Goal: Check status: Check status

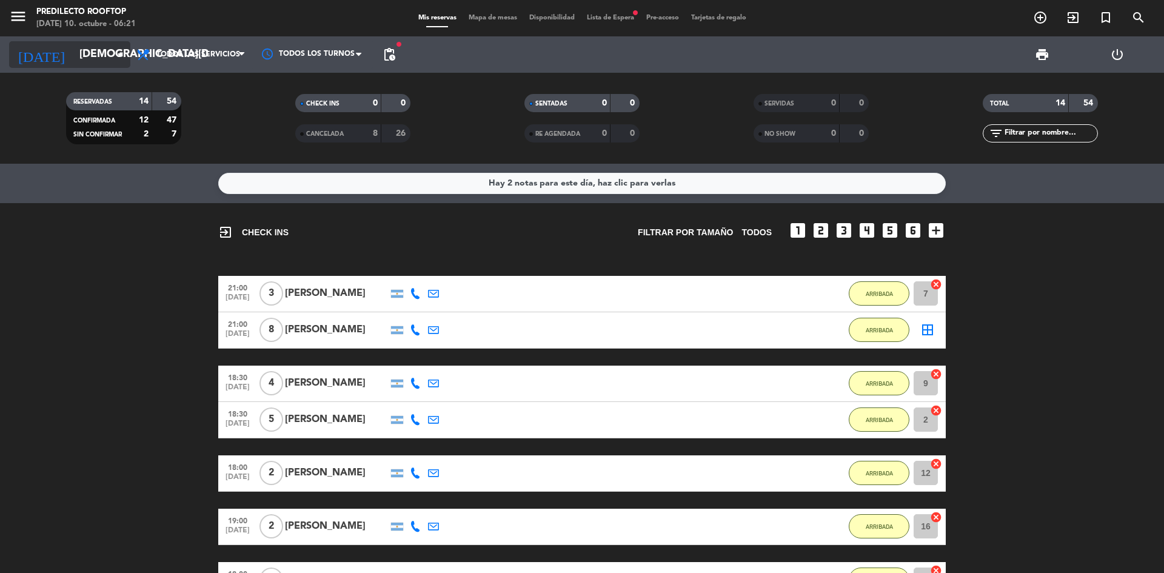
click at [121, 52] on icon "arrow_drop_down" at bounding box center [120, 54] width 15 height 15
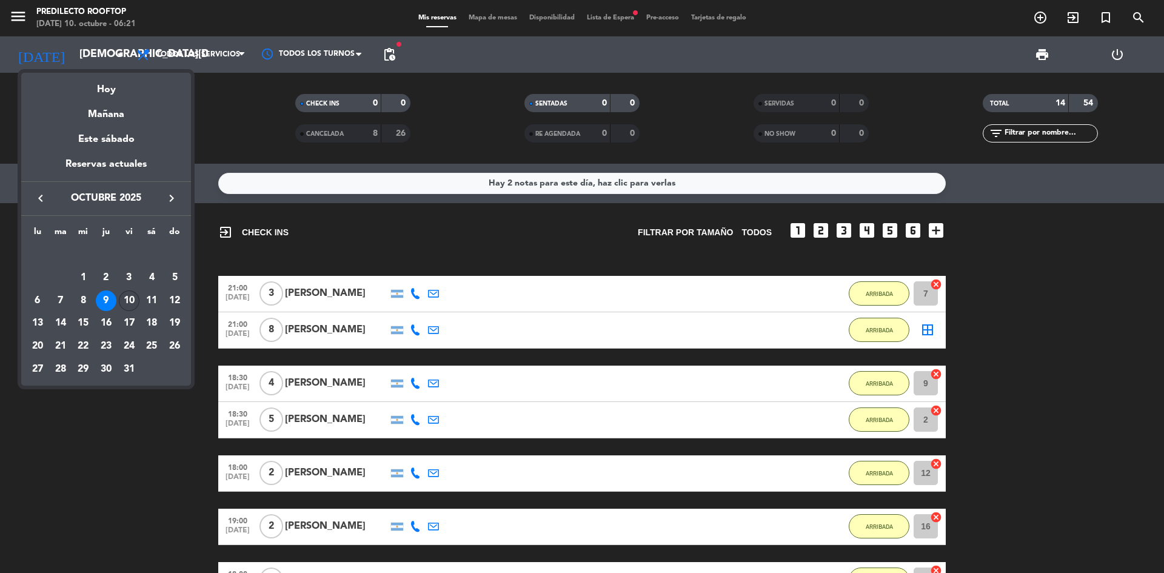
click at [129, 301] on div "10" at bounding box center [129, 300] width 21 height 21
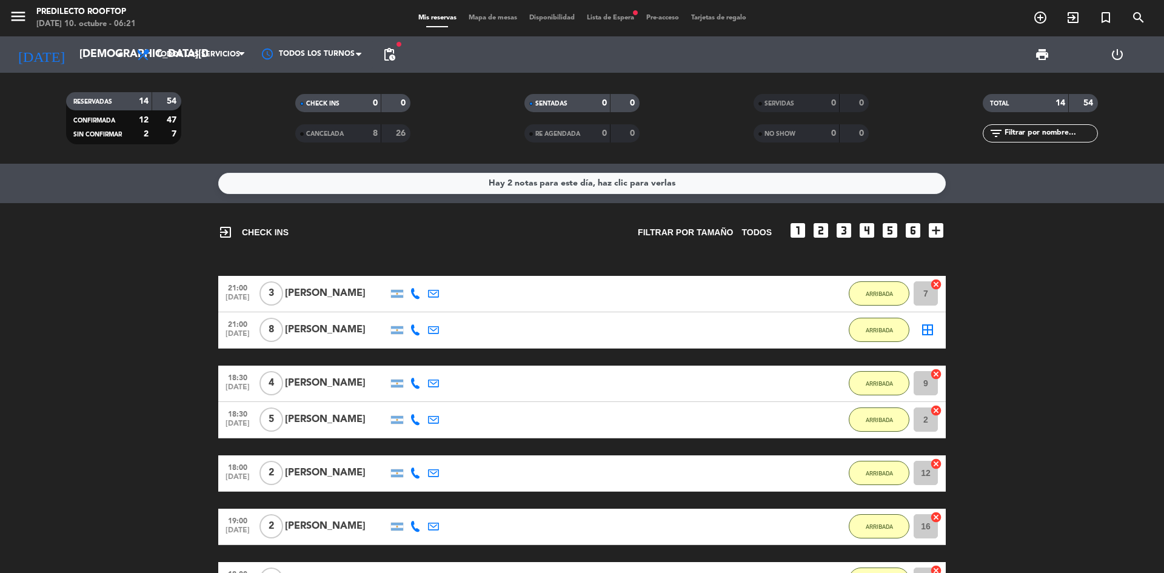
type input "[DATE]"
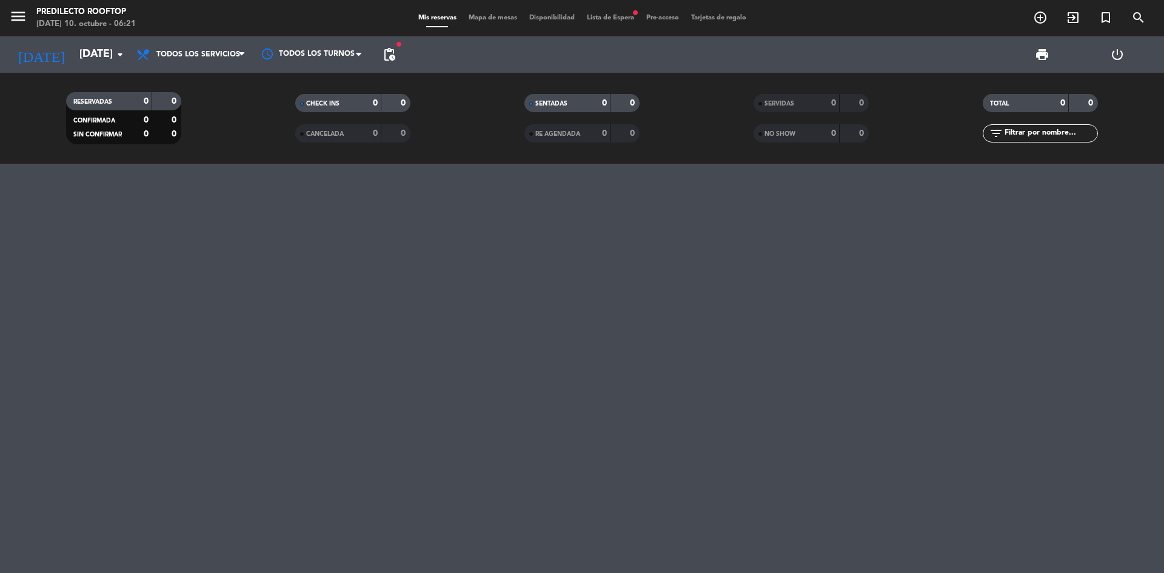
click at [193, 55] on span "Todos los servicios" at bounding box center [198, 54] width 84 height 8
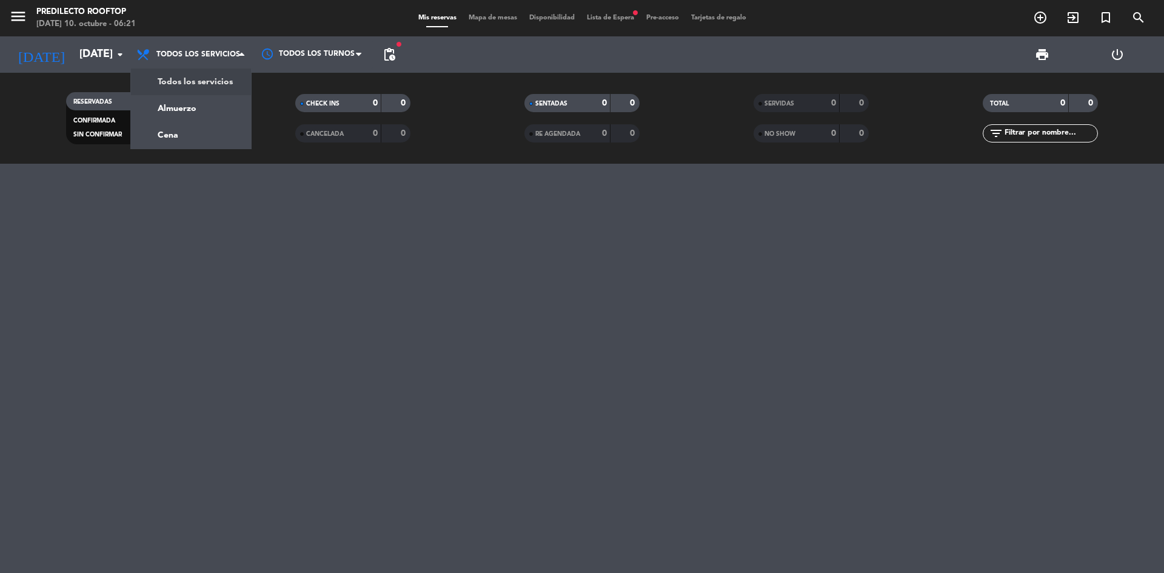
click at [8, 15] on div "menu Predilecto Rooftop [DATE] 10. octubre - 06:21" at bounding box center [145, 18] width 291 height 28
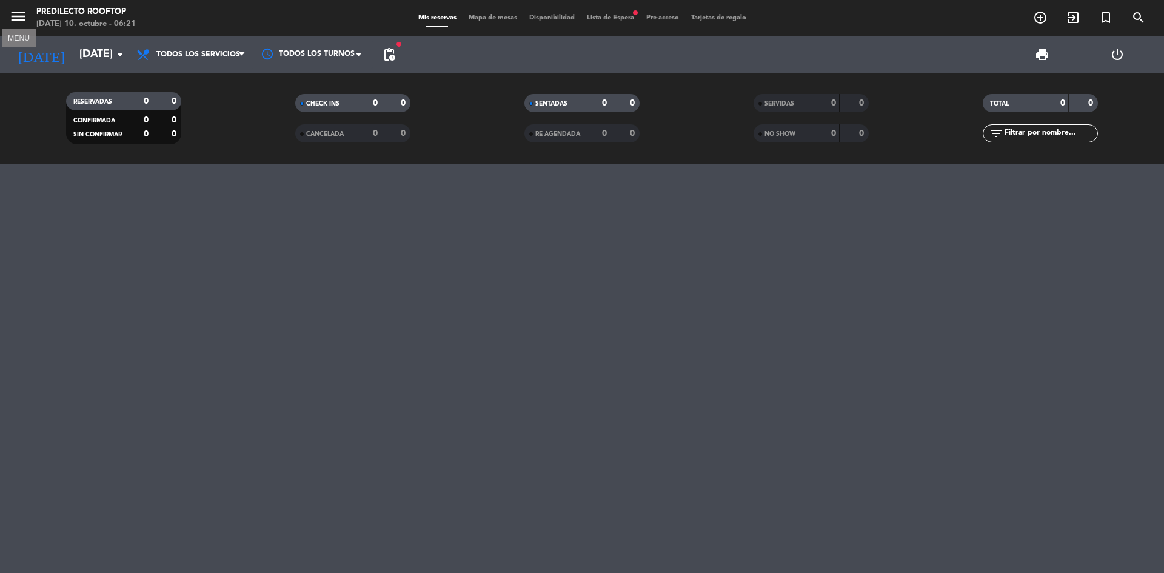
click at [15, 15] on icon "menu" at bounding box center [18, 16] width 18 height 18
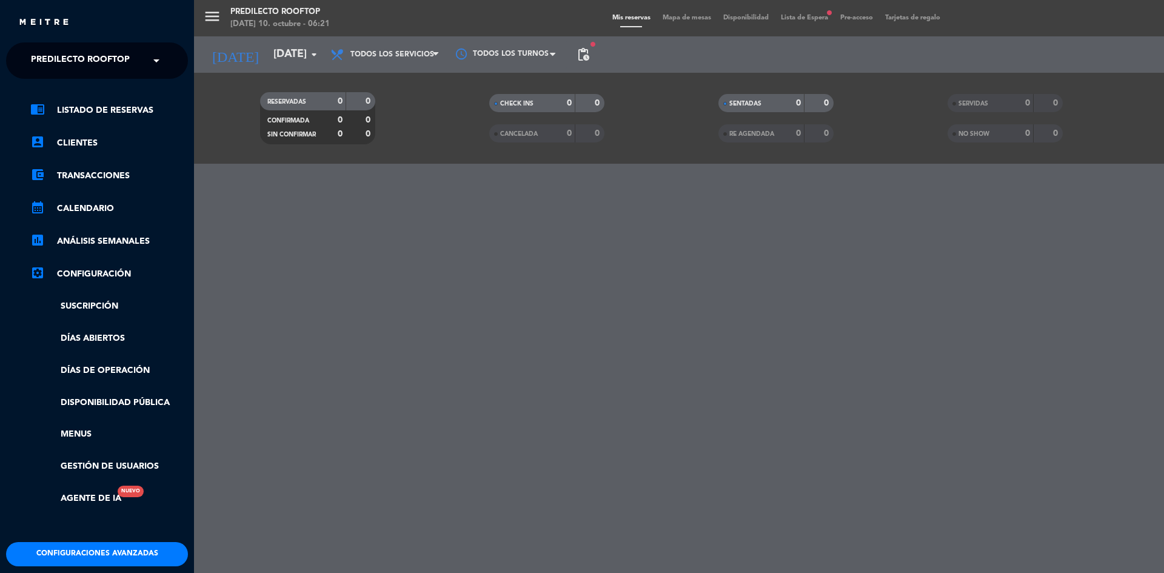
click at [108, 70] on span "Predilecto Rooftop" at bounding box center [80, 60] width 99 height 25
click at [97, 110] on span "Cautivas Restaurante & Café" at bounding box center [82, 112] width 139 height 14
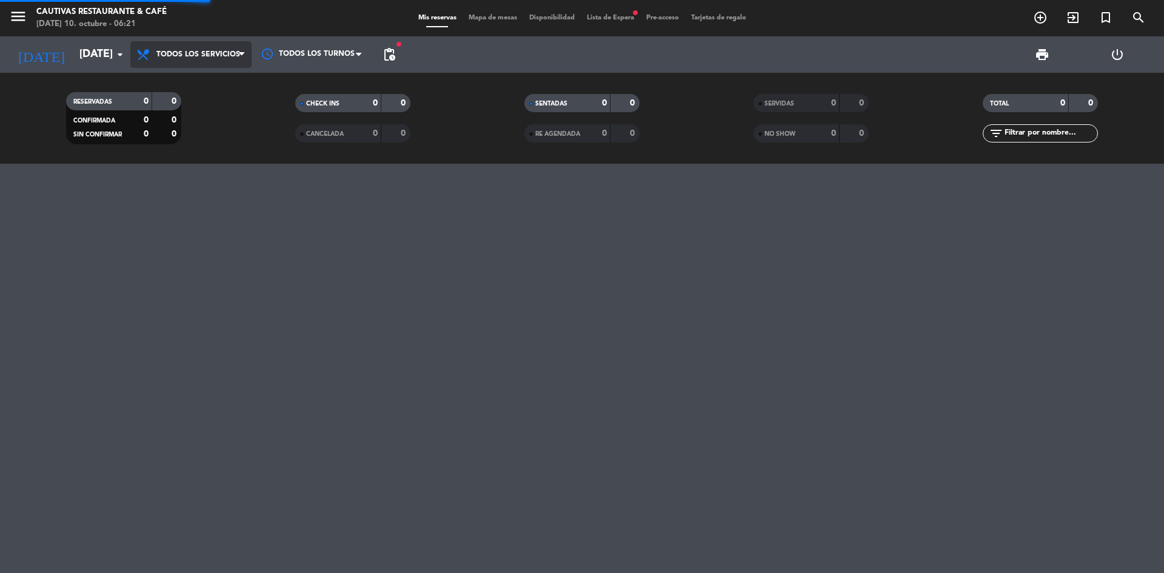
drag, startPoint x: 234, startPoint y: 45, endPoint x: 227, endPoint y: 50, distance: 8.7
click at [227, 50] on span "Todos los servicios" at bounding box center [190, 54] width 121 height 27
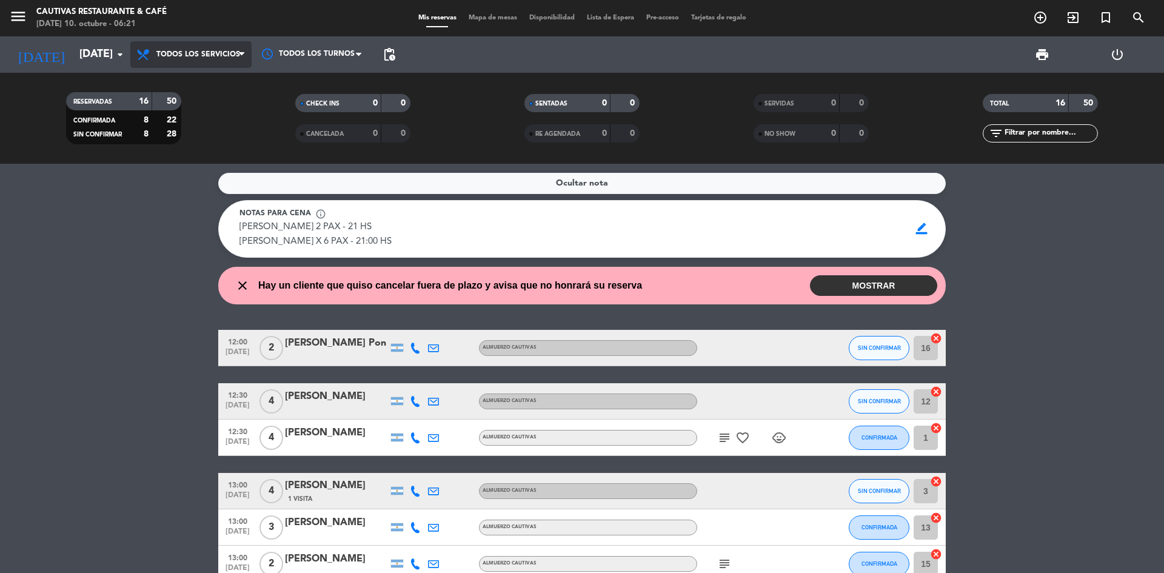
click at [225, 48] on span "Todos los servicios" at bounding box center [190, 54] width 121 height 27
click at [199, 106] on div "menu Cautivas Restaurante & Café [DATE] 10. octubre - 06:21 Mis reservas Mapa d…" at bounding box center [582, 82] width 1164 height 164
